Goal: Check status: Check status

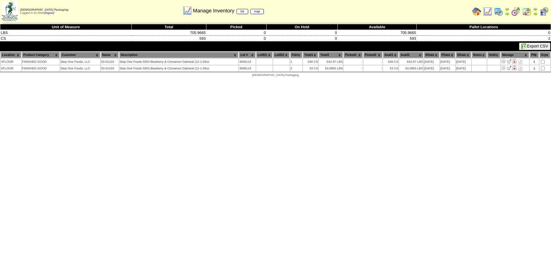
click at [488, 11] on img at bounding box center [487, 11] width 9 height 9
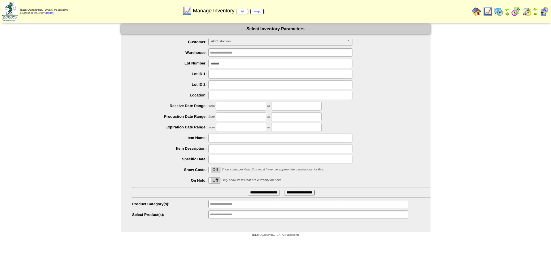
click at [226, 64] on input "*******" at bounding box center [280, 63] width 144 height 9
type input "*******"
click at [248, 190] on input "**********" at bounding box center [264, 193] width 32 height 6
